Goal: Task Accomplishment & Management: Manage account settings

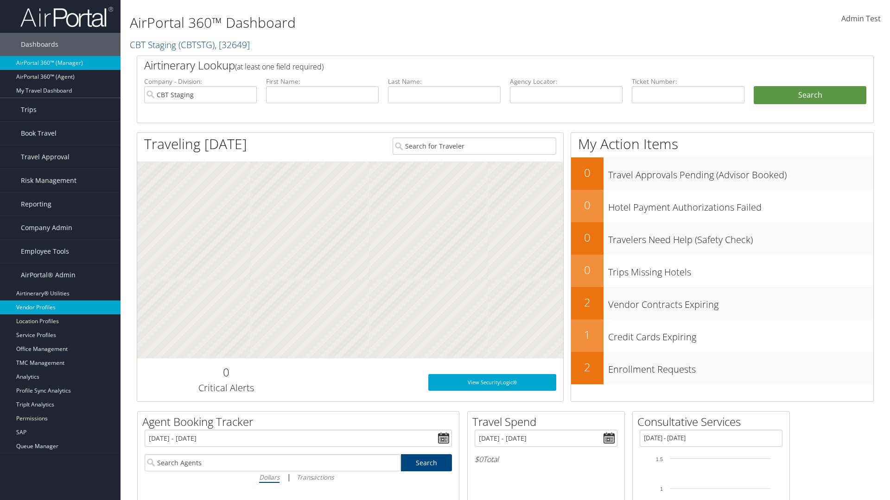
click at [60, 308] on link "Vendor Profiles" at bounding box center [60, 308] width 120 height 14
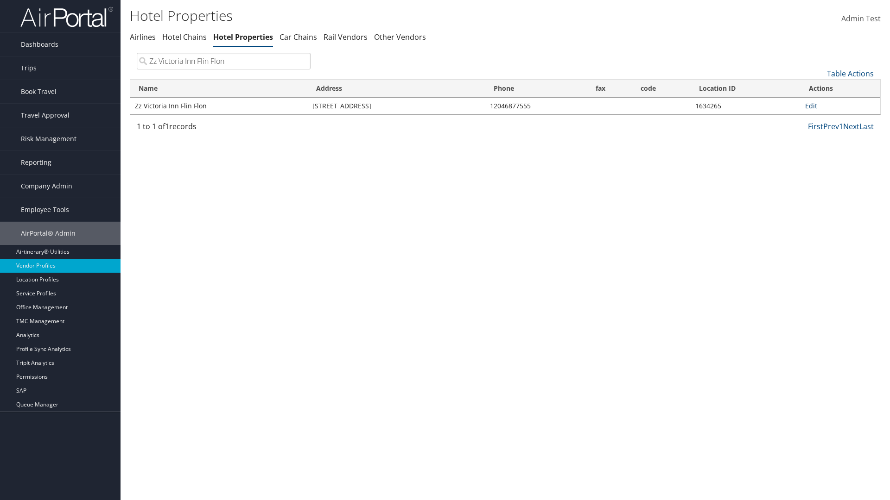
type input "Zz Victoria Inn Flin Flon"
click at [810, 106] on link "Edit" at bounding box center [811, 105] width 12 height 9
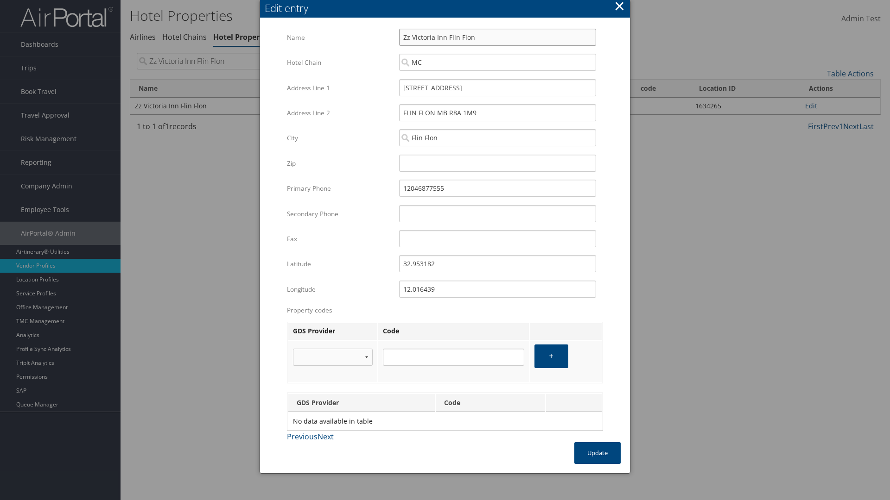
click at [497, 37] on input "Zz Victoria Inn Flin Flon" at bounding box center [497, 37] width 197 height 17
type input "Zz Victoria Inn Flin Flon"
click at [497, 88] on input "[STREET_ADDRESS]" at bounding box center [497, 87] width 197 height 17
type input "[STREET_ADDRESS]"
click at [497, 264] on input "32.953182" at bounding box center [497, 263] width 197 height 17
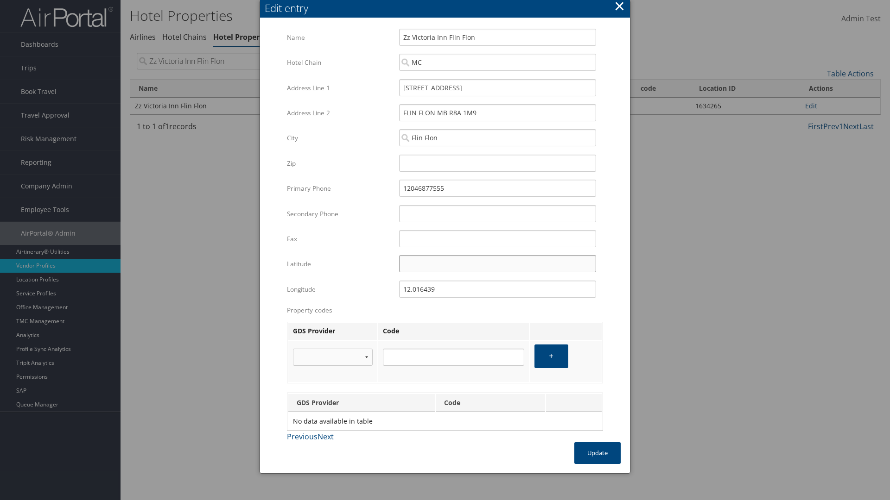
type input "32.953182"
click at [497, 289] on input "12.016439" at bounding box center [497, 289] width 197 height 17
type input "12.016439"
click at [597, 453] on button "Update" at bounding box center [597, 453] width 46 height 22
